Goal: Task Accomplishment & Management: Use online tool/utility

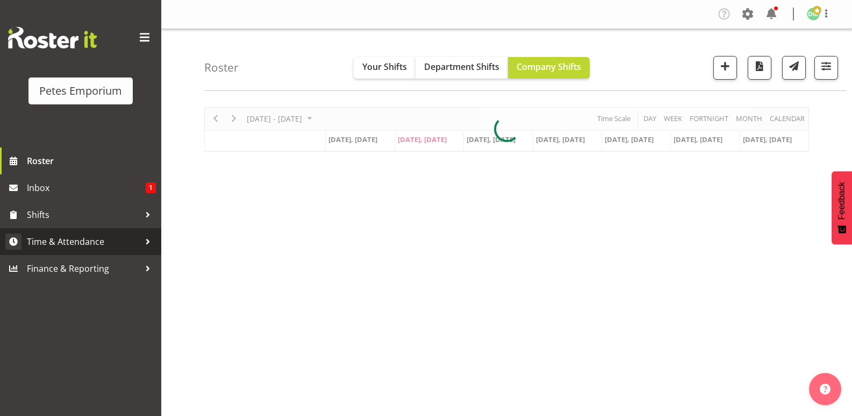
click at [97, 241] on span "Time & Attendance" at bounding box center [83, 241] width 113 height 16
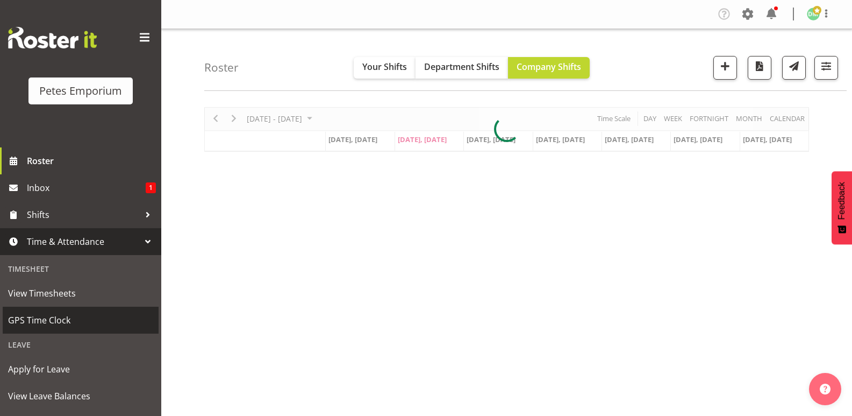
click at [57, 322] on span "GPS Time Clock" at bounding box center [80, 320] width 145 height 16
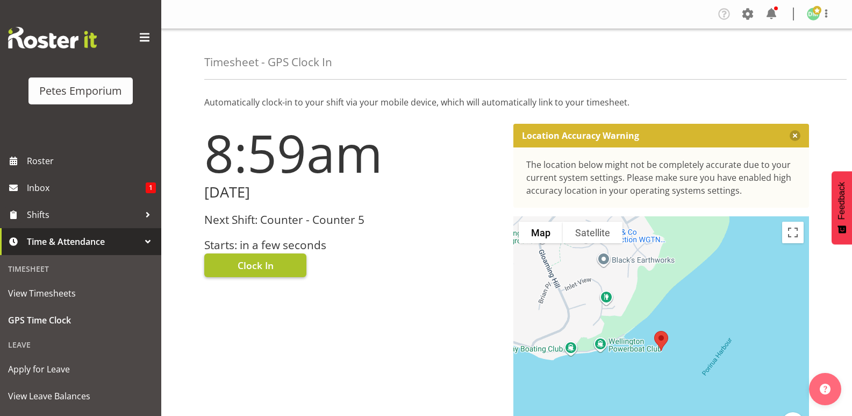
click at [275, 267] on button "Clock In" at bounding box center [255, 265] width 102 height 24
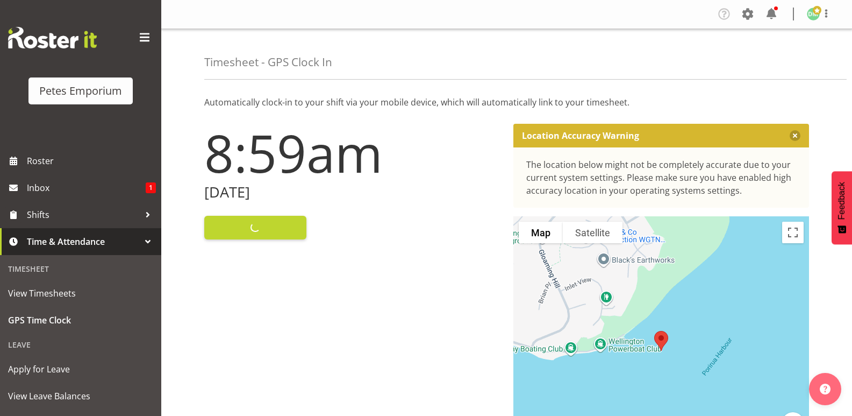
click at [817, 13] on span at bounding box center [817, 10] width 9 height 9
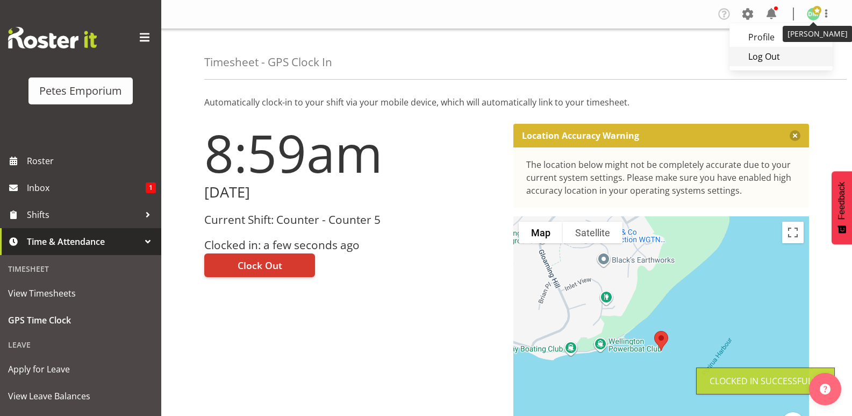
click at [766, 58] on link "Log Out" at bounding box center [781, 56] width 103 height 19
